Goal: Information Seeking & Learning: Learn about a topic

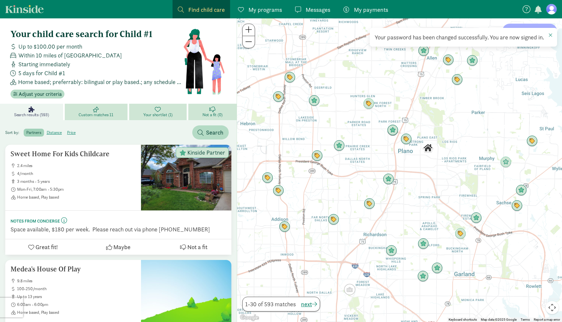
click at [214, 4] on link "Find child care Find" at bounding box center [200, 9] width 57 height 18
click at [271, 11] on span "My programs" at bounding box center [265, 9] width 34 height 9
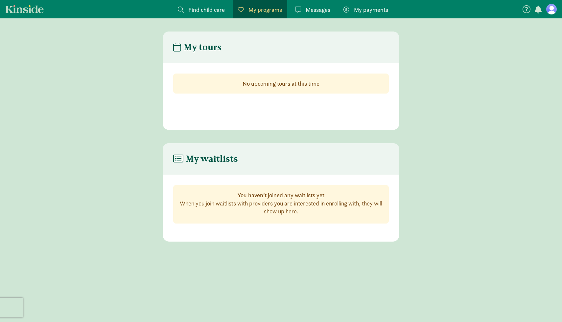
click at [211, 15] on link "Find child care Find" at bounding box center [200, 9] width 57 height 18
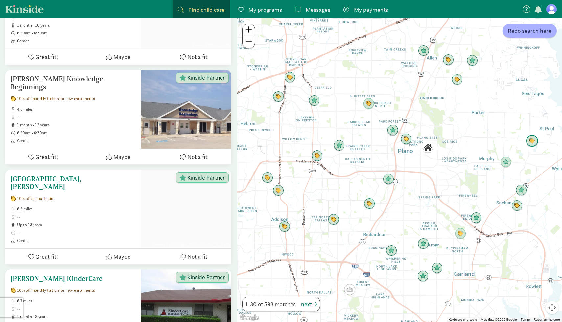
scroll to position [727, 0]
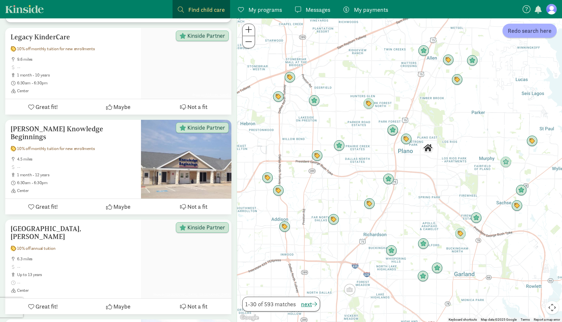
click at [206, 7] on span "Find child care" at bounding box center [206, 9] width 36 height 9
click at [205, 10] on span "Find child care" at bounding box center [206, 9] width 36 height 9
click at [181, 9] on span at bounding box center [181, 10] width 6 height 6
click at [199, 10] on span "Find child care" at bounding box center [206, 9] width 36 height 9
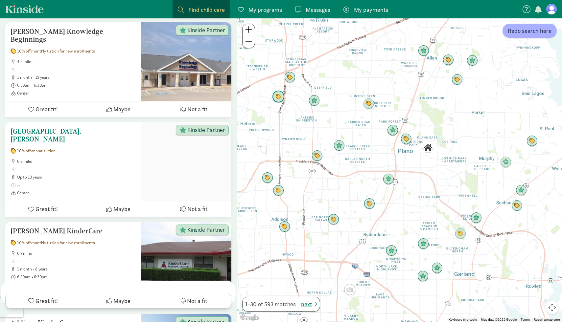
scroll to position [859, 0]
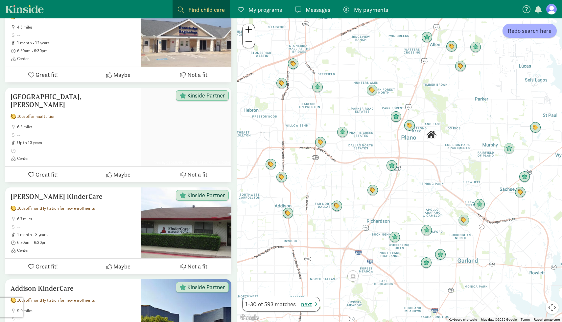
drag, startPoint x: 358, startPoint y: 167, endPoint x: 361, endPoint y: 152, distance: 15.1
click at [361, 152] on div at bounding box center [399, 170] width 325 height 304
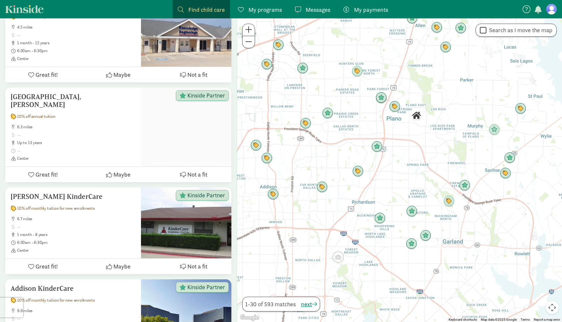
drag, startPoint x: 411, startPoint y: 186, endPoint x: 395, endPoint y: 167, distance: 25.2
click at [395, 167] on div at bounding box center [399, 170] width 325 height 304
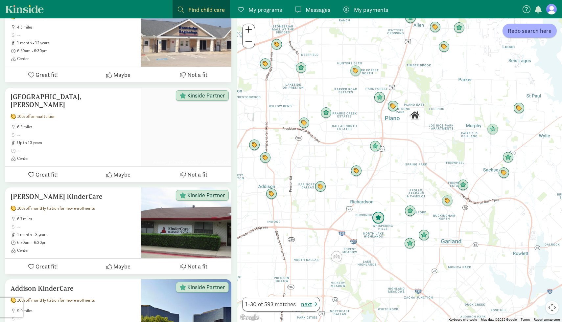
click at [379, 221] on img "Click to see details" at bounding box center [378, 218] width 12 height 12
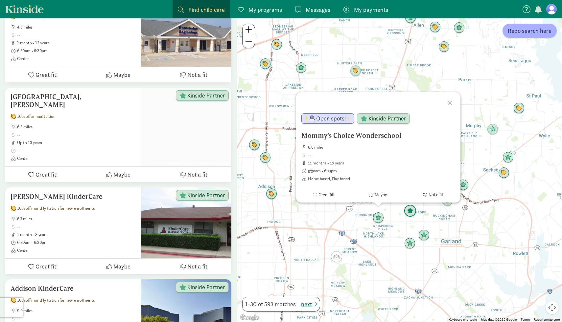
click at [407, 215] on img "Click to see details" at bounding box center [410, 211] width 12 height 12
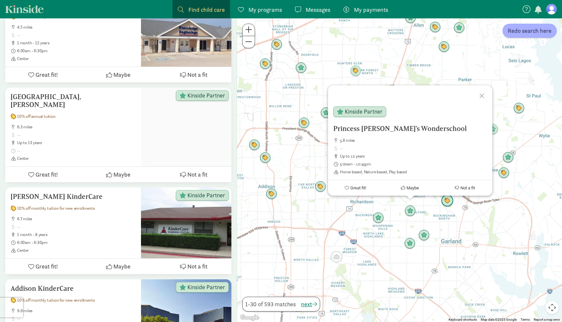
click at [444, 204] on img "Click to see details" at bounding box center [447, 201] width 12 height 12
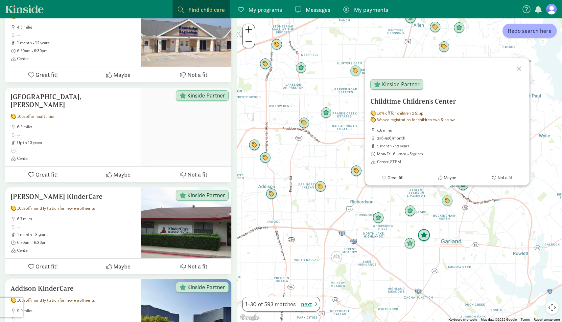
click at [423, 235] on img "Click to see details" at bounding box center [424, 235] width 12 height 12
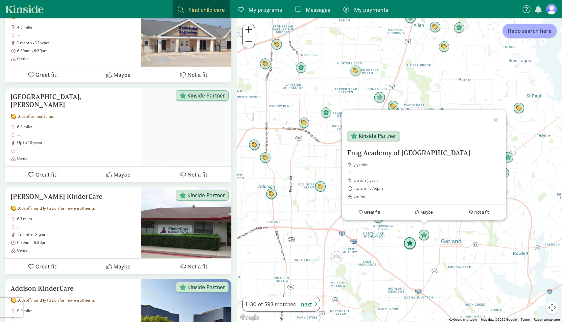
click at [407, 245] on img "Click to see details" at bounding box center [409, 244] width 12 height 12
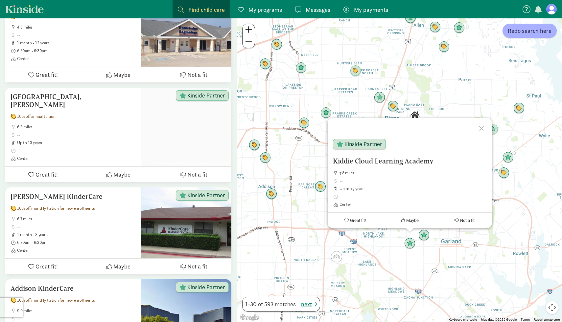
click at [481, 130] on div at bounding box center [482, 127] width 19 height 19
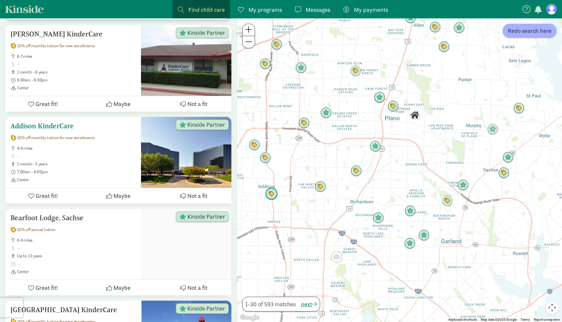
scroll to position [1024, 0]
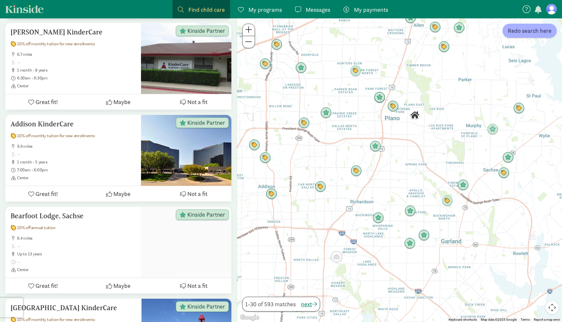
click at [197, 12] on span "Find child care" at bounding box center [206, 9] width 36 height 9
click at [181, 11] on span at bounding box center [181, 10] width 6 height 6
click at [211, 6] on span "Find child care" at bounding box center [206, 9] width 36 height 9
click at [513, 37] on button "Redo search here" at bounding box center [529, 31] width 54 height 14
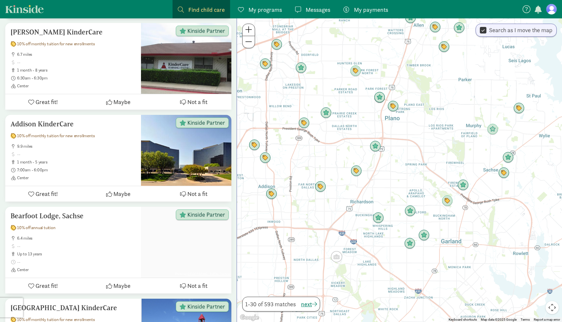
scroll to position [0, 0]
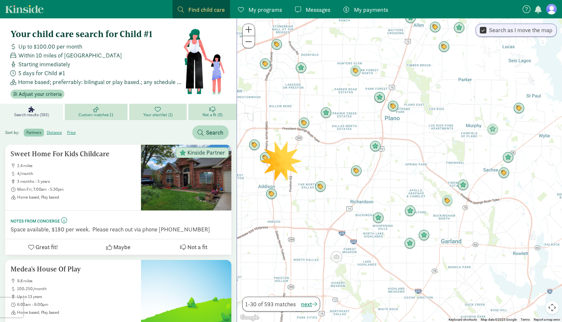
click at [206, 7] on span "Find child care" at bounding box center [206, 9] width 36 height 9
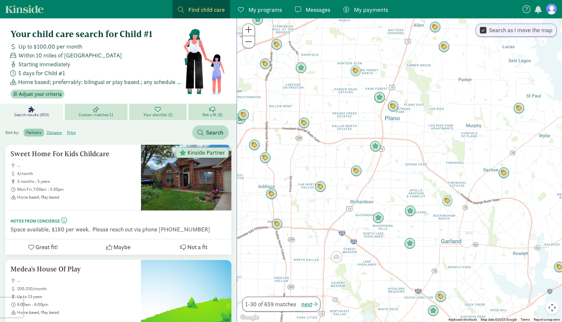
click at [205, 6] on span "Find child care" at bounding box center [206, 9] width 36 height 9
click at [53, 95] on span "Adjust your criteria" at bounding box center [40, 94] width 43 height 8
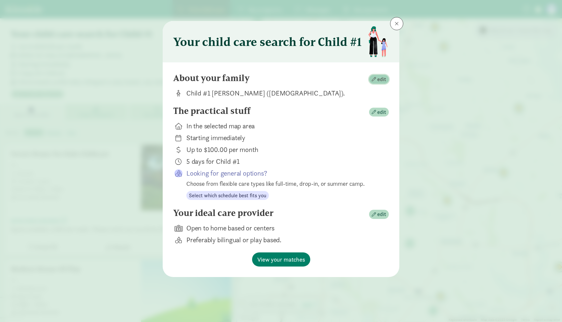
click at [379, 81] on span "edit" at bounding box center [381, 80] width 9 height 8
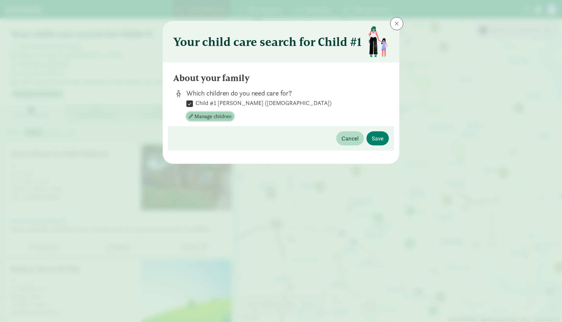
click at [217, 116] on span "Manage children" at bounding box center [212, 117] width 37 height 8
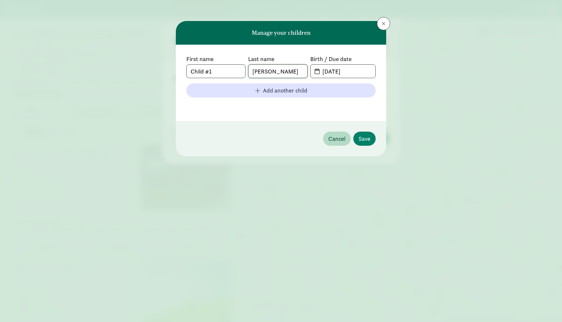
click at [277, 70] on input "Patel" at bounding box center [277, 71] width 58 height 13
click at [222, 68] on input "Child #1" at bounding box center [216, 71] width 58 height 13
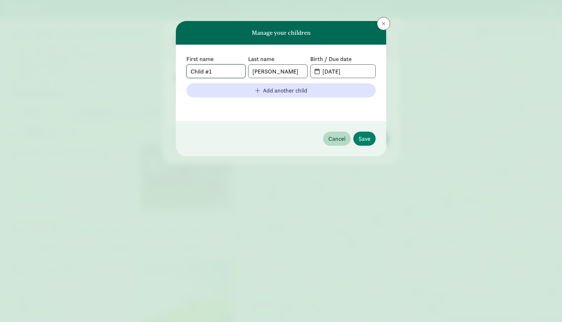
click at [222, 68] on input "Child #1" at bounding box center [216, 71] width 58 height 13
click at [334, 73] on input "07-29-2022" at bounding box center [346, 71] width 57 height 13
click at [355, 73] on input "07-29-2022" at bounding box center [346, 71] width 57 height 13
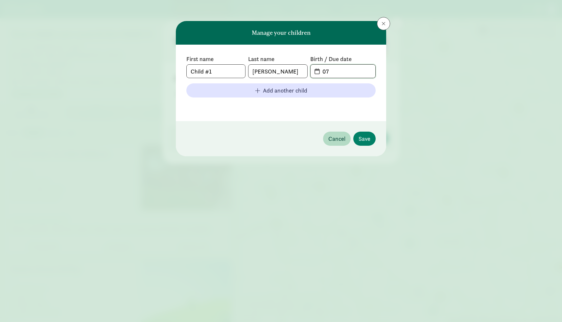
type input "0"
type input "11-14-2018"
click at [362, 138] on span "Save" at bounding box center [364, 138] width 12 height 9
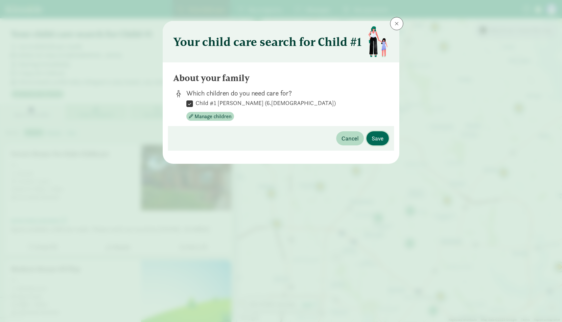
click at [374, 139] on span "Save" at bounding box center [378, 138] width 12 height 9
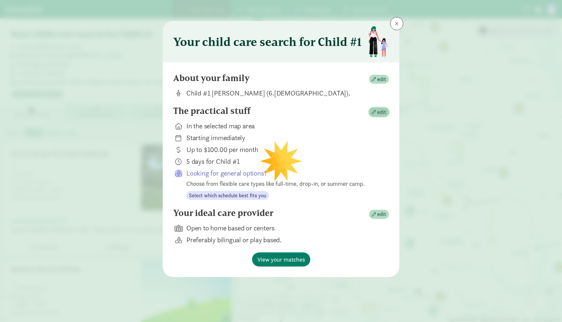
click at [379, 113] on span "edit" at bounding box center [381, 112] width 9 height 8
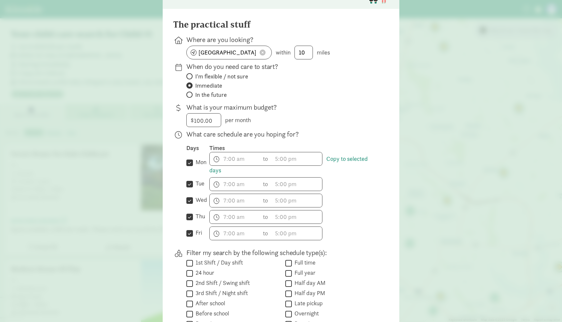
scroll to position [55, 0]
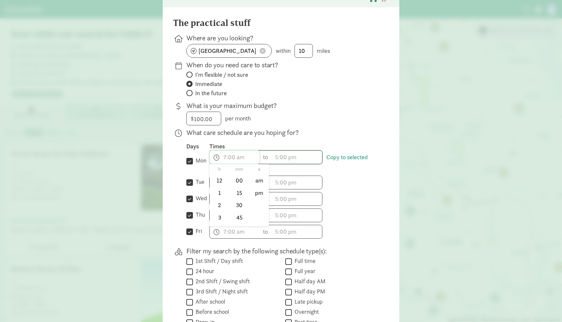
click at [218, 158] on span "h 12 1 2 3 4 5 6 7 8 9 10 11 mm 00 15 30 45 a am pm" at bounding box center [235, 157] width 50 height 13
click at [220, 215] on li "3" at bounding box center [219, 218] width 19 height 12
click at [235, 216] on li "45" at bounding box center [239, 218] width 19 height 12
click at [261, 194] on li "pm" at bounding box center [258, 193] width 19 height 12
type input "3:45 pm"
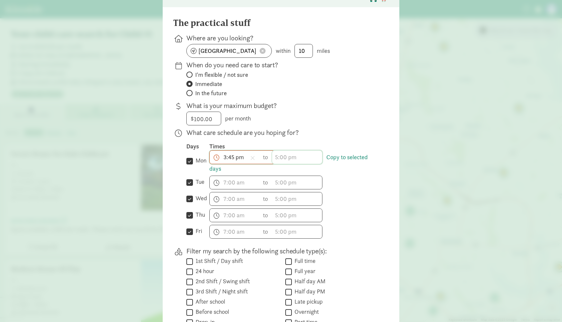
click at [302, 156] on span "h 12 1 2 3 4 5 6 7 8 9 10 11 mm 00 15 30 45 a am pm" at bounding box center [297, 157] width 50 height 13
click at [282, 198] on li "6" at bounding box center [281, 195] width 19 height 12
click at [326, 196] on li "pm" at bounding box center [321, 193] width 19 height 12
type input "6:mm pm"
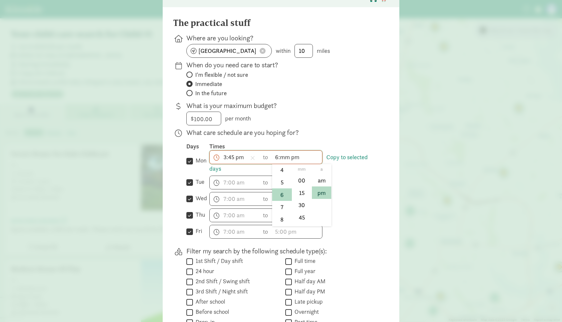
click at [360, 157] on div at bounding box center [281, 106] width 562 height 322
click at [358, 157] on link "Copy to selected days" at bounding box center [288, 162] width 158 height 19
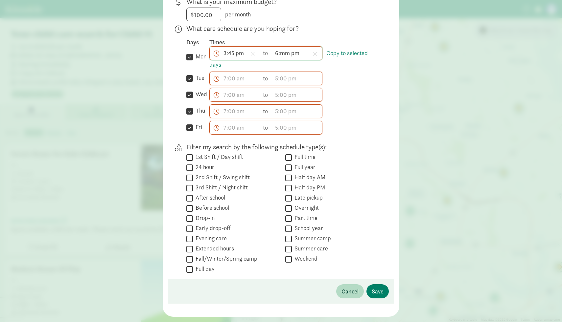
scroll to position [161, 0]
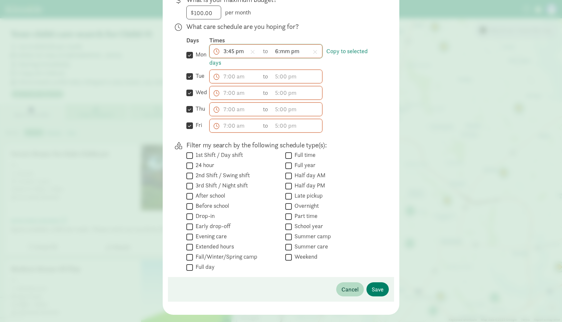
click at [289, 187] on input "Half day PM" at bounding box center [288, 186] width 7 height 9
checkbox input "false"
click at [191, 197] on input "After school" at bounding box center [189, 196] width 7 height 9
checkbox input "true"
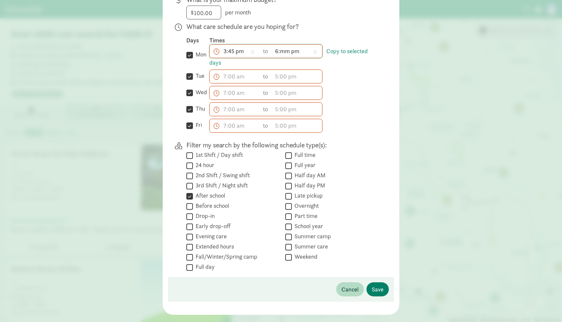
click at [189, 56] on input "mon" at bounding box center [189, 55] width 7 height 9
checkbox input "false"
click at [192, 70] on div " tue" at bounding box center [197, 77] width 23 height 14
click at [191, 76] on input "tue" at bounding box center [189, 76] width 7 height 9
checkbox input "false"
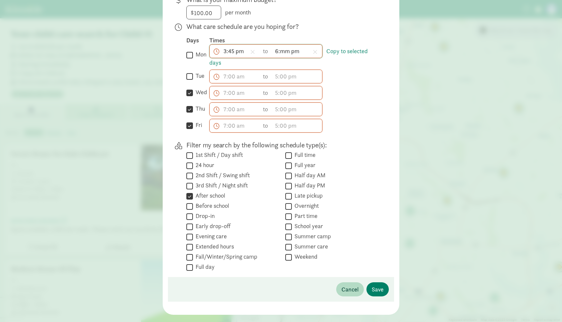
click at [191, 92] on input "wed" at bounding box center [189, 92] width 7 height 9
checkbox input "false"
click at [190, 111] on input "thu" at bounding box center [189, 109] width 7 height 9
checkbox input "false"
click at [190, 128] on input "fri" at bounding box center [189, 125] width 7 height 9
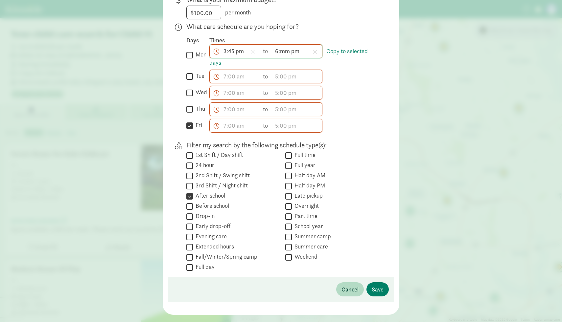
checkbox input "false"
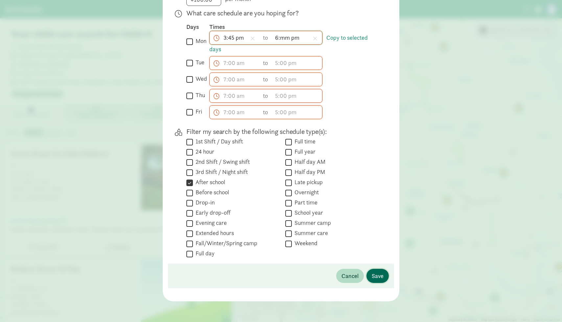
click at [377, 275] on span "Save" at bounding box center [378, 276] width 12 height 9
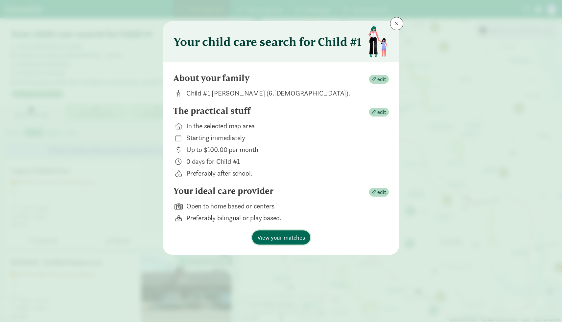
click at [291, 238] on span "View your matches" at bounding box center [281, 237] width 48 height 9
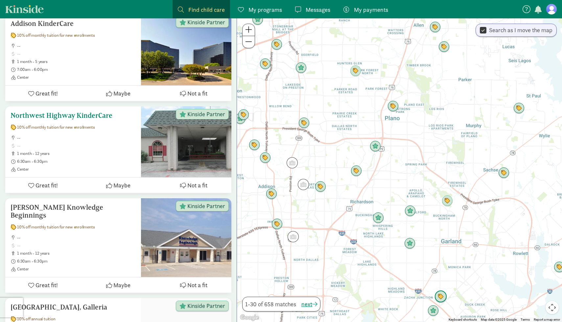
scroll to position [697, 0]
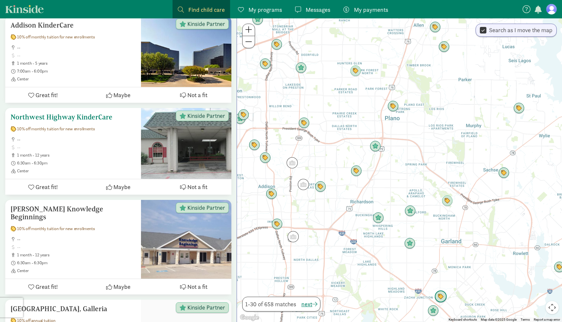
click at [100, 114] on h5 "Northwest Highway KinderCare" at bounding box center [73, 117] width 125 height 8
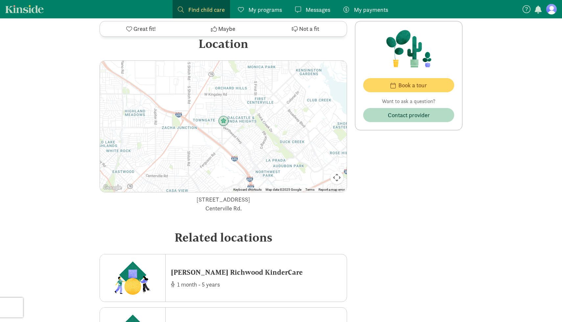
scroll to position [828, 0]
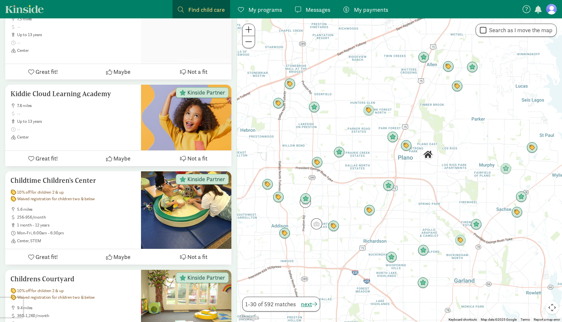
scroll to position [1371, 0]
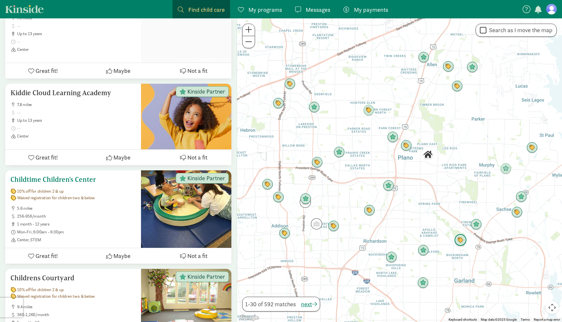
click at [89, 176] on h5 "Childtime Children's Center" at bounding box center [73, 180] width 125 height 8
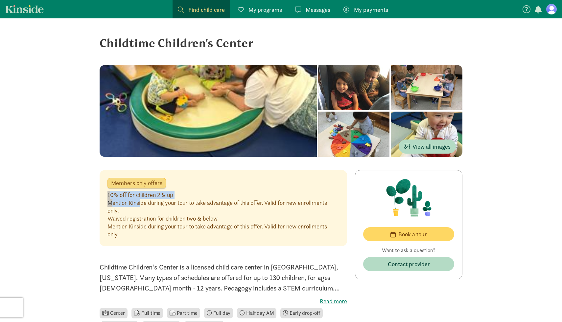
drag, startPoint x: 108, startPoint y: 195, endPoint x: 141, endPoint y: 200, distance: 33.2
click at [141, 200] on div "10% off for children 2 & up Mention Kinside during your tour to take advantage …" at bounding box center [223, 203] width 232 height 24
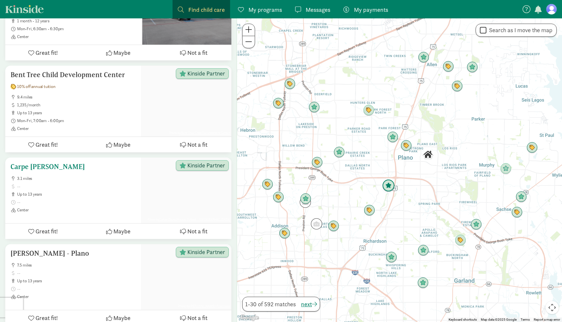
scroll to position [1117, 0]
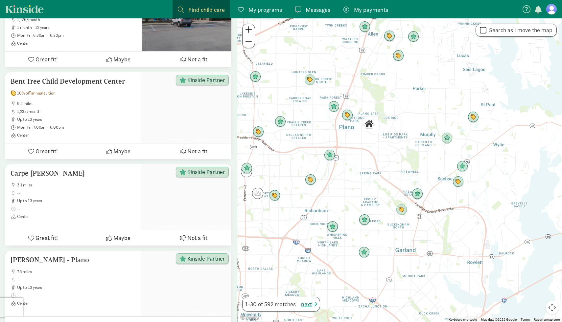
drag, startPoint x: 426, startPoint y: 181, endPoint x: 366, endPoint y: 149, distance: 67.8
click at [367, 149] on div at bounding box center [399, 170] width 325 height 304
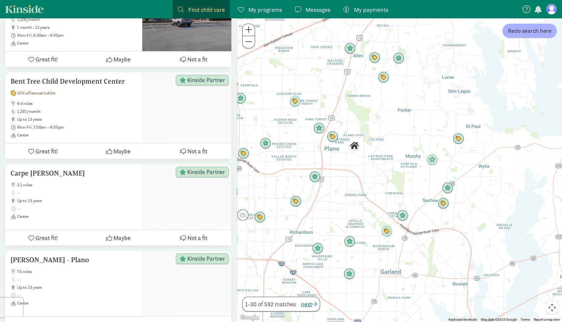
drag, startPoint x: 353, startPoint y: 131, endPoint x: 336, endPoint y: 152, distance: 27.1
click at [336, 152] on div at bounding box center [399, 170] width 325 height 304
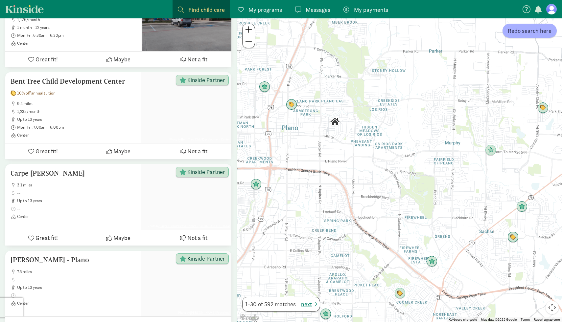
drag, startPoint x: 404, startPoint y: 182, endPoint x: 373, endPoint y: 168, distance: 34.2
click at [373, 168] on div at bounding box center [399, 170] width 325 height 304
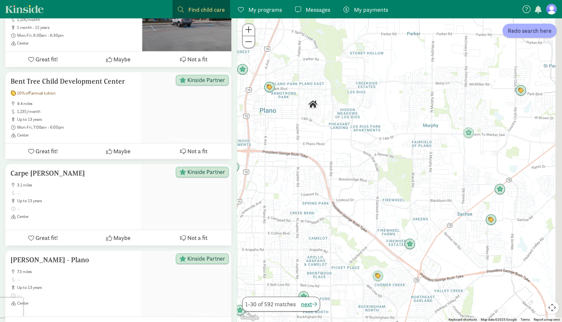
drag, startPoint x: 399, startPoint y: 188, endPoint x: 376, endPoint y: 170, distance: 29.2
click at [376, 170] on div at bounding box center [399, 170] width 325 height 304
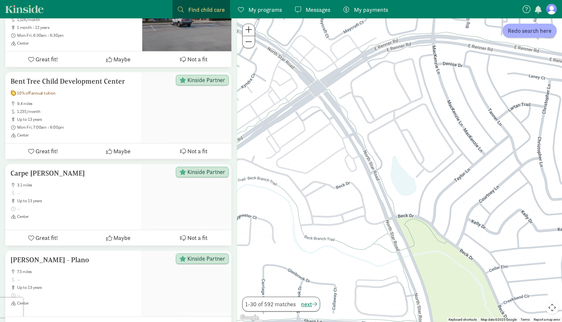
drag, startPoint x: 342, startPoint y: 194, endPoint x: 361, endPoint y: 151, distance: 46.6
click at [361, 151] on div at bounding box center [399, 170] width 325 height 304
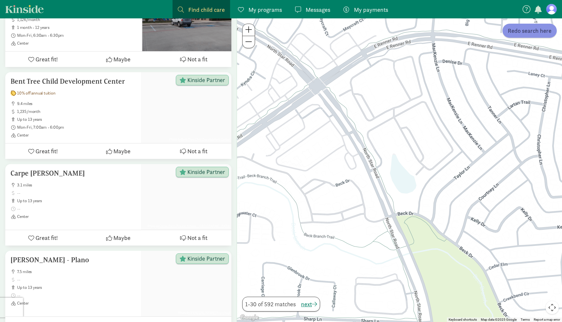
click at [514, 33] on span "Redo search here" at bounding box center [530, 30] width 44 height 9
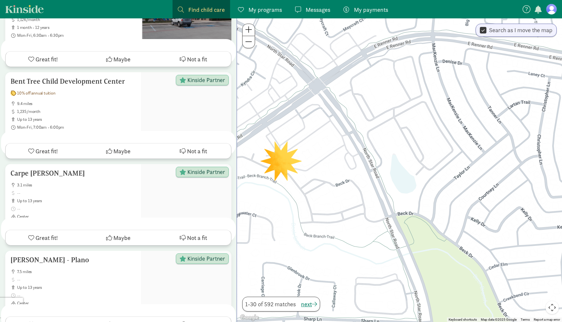
scroll to position [0, 0]
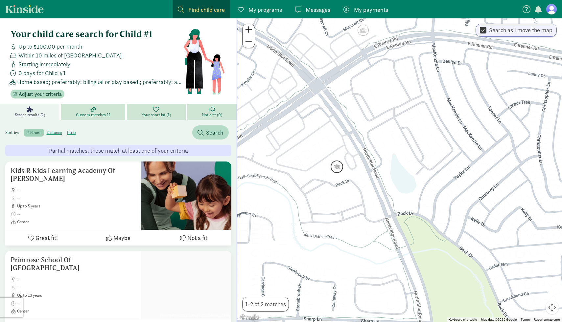
click at [337, 169] on img "Click to see details" at bounding box center [337, 167] width 12 height 12
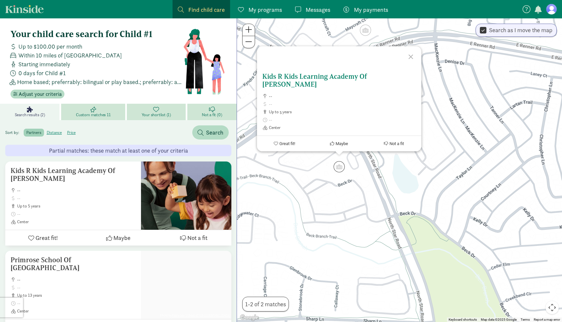
click at [353, 87] on h5 "Kids R Kids Learning Academy Of [PERSON_NAME]" at bounding box center [339, 81] width 154 height 16
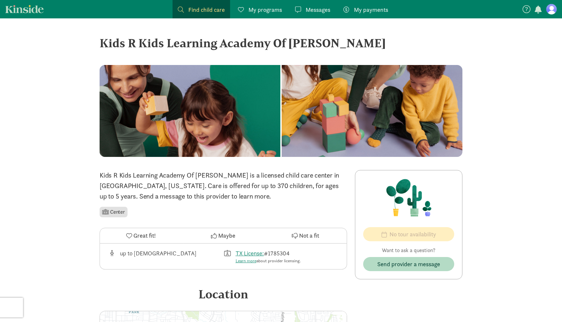
click at [527, 10] on icon at bounding box center [526, 9] width 8 height 8
drag, startPoint x: 103, startPoint y: 45, endPoint x: 249, endPoint y: 56, distance: 146.9
click at [249, 56] on div "Kids R Kids Learning Academy Of [PERSON_NAME]" at bounding box center [281, 49] width 363 height 31
copy div "Kids R Kids Learning Academy Of [PERSON_NAME]"
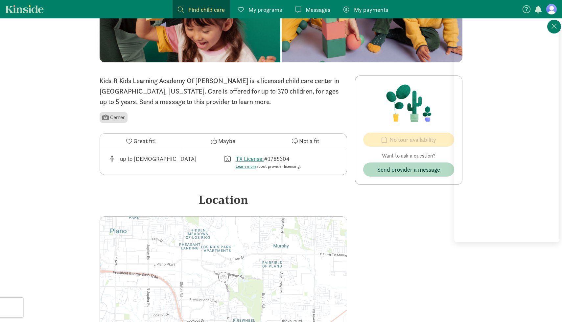
scroll to position [94, 0]
click at [556, 29] on icon at bounding box center [554, 26] width 6 height 8
